Goal: Task Accomplishment & Management: Complete application form

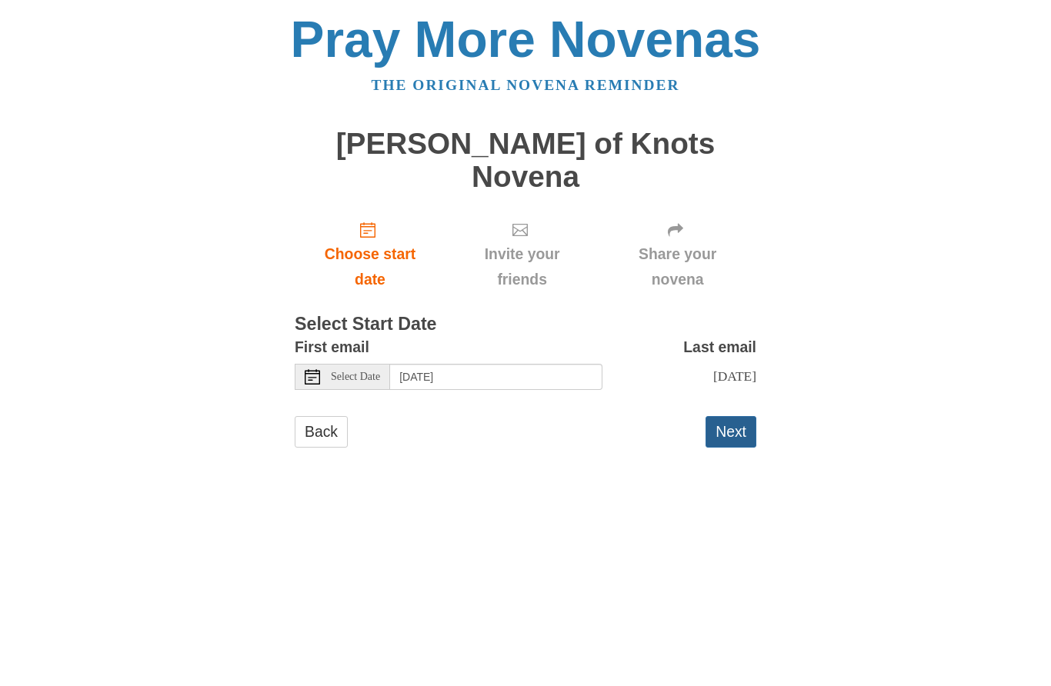
click at [741, 416] on button "Next" at bounding box center [730, 432] width 51 height 32
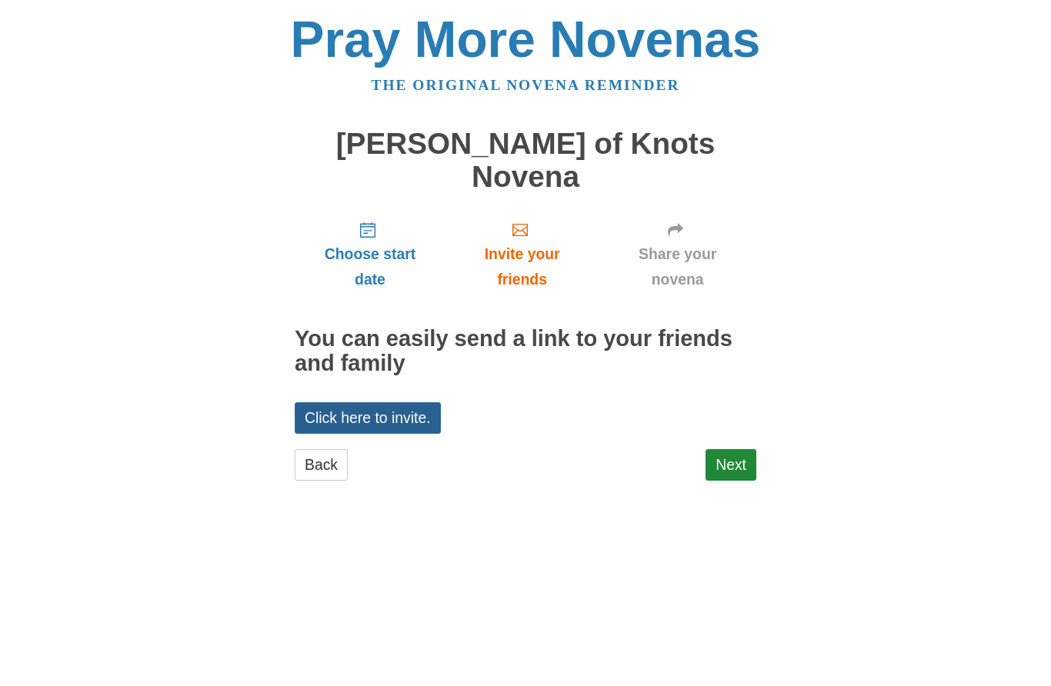
click at [385, 402] on link "Click here to invite." at bounding box center [368, 418] width 146 height 32
click at [743, 449] on link "Next" at bounding box center [730, 465] width 51 height 32
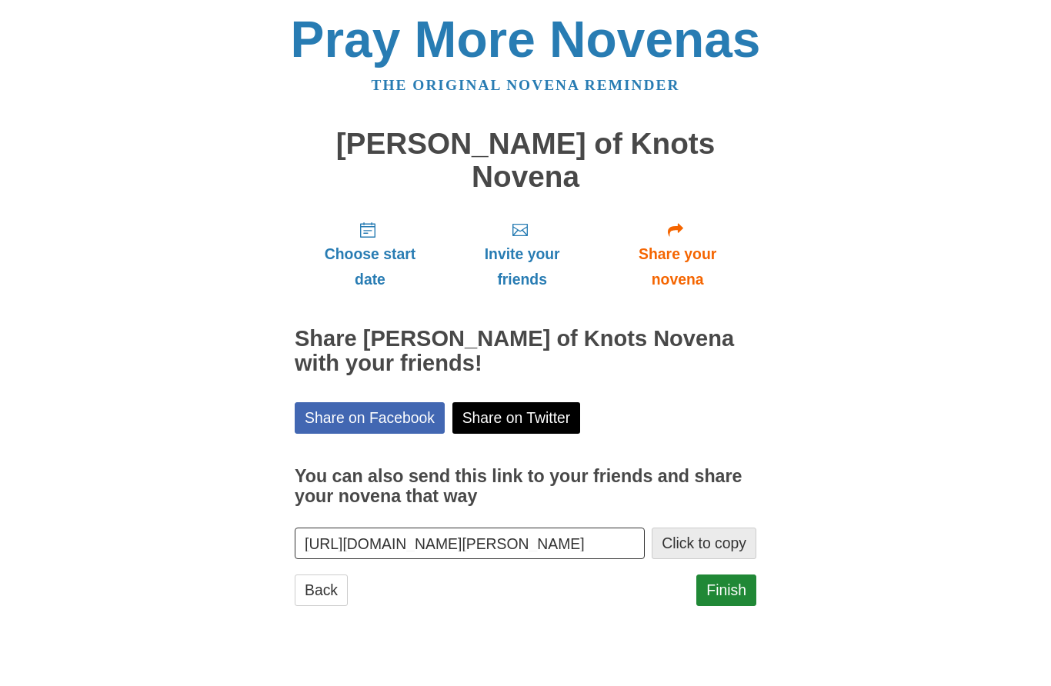
click at [717, 528] on button "Click to copy" at bounding box center [704, 544] width 105 height 32
click at [741, 575] on link "Finish" at bounding box center [726, 591] width 60 height 32
click at [735, 575] on link "Finish" at bounding box center [726, 591] width 60 height 32
